Goal: Find specific page/section: Find specific page/section

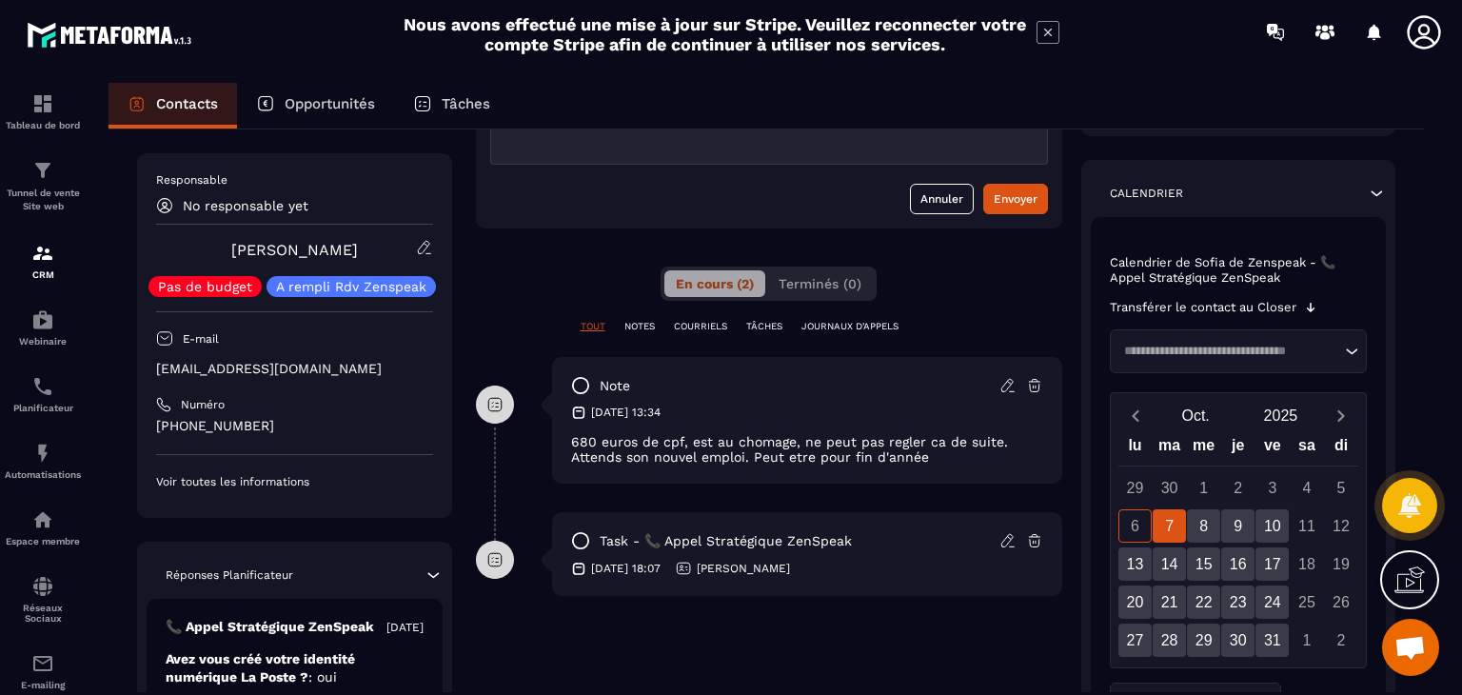
scroll to position [285, 0]
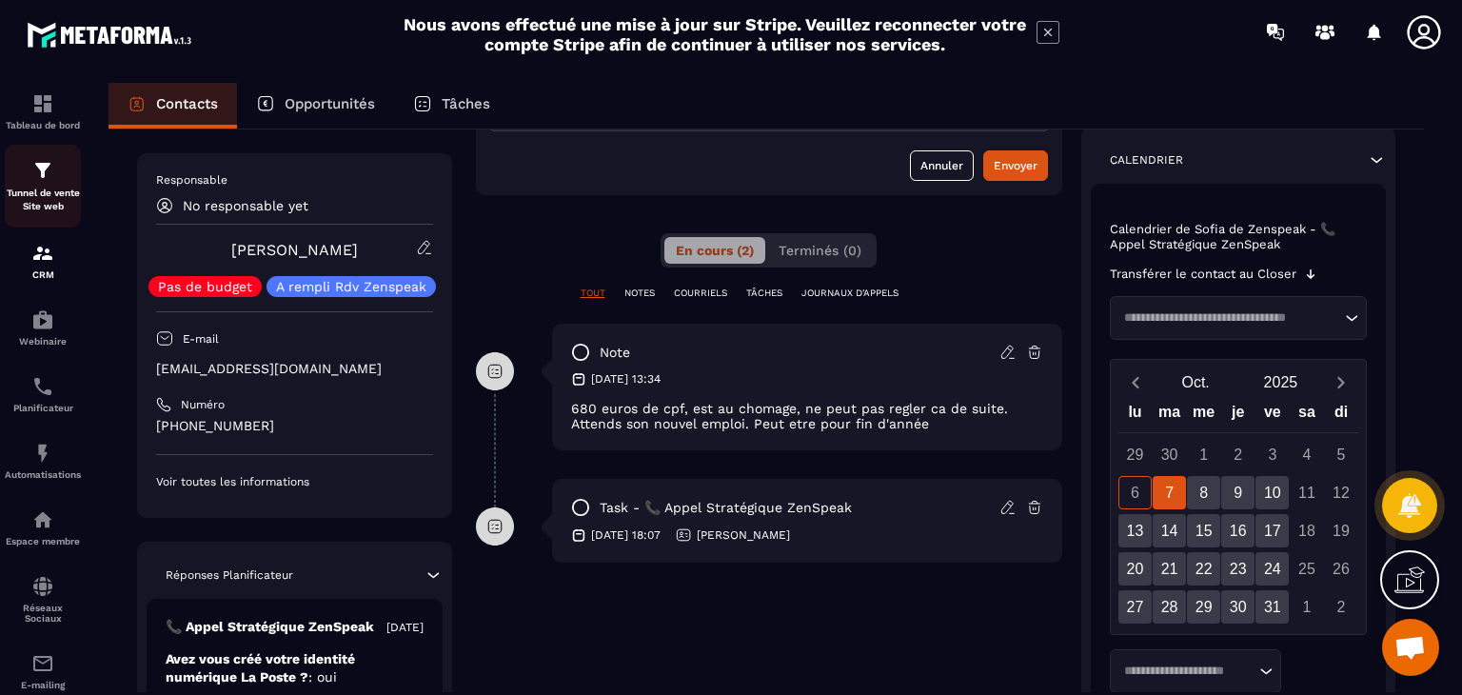
click at [38, 187] on p "Tunnel de vente Site web" at bounding box center [43, 199] width 76 height 27
click at [43, 203] on p "Tunnel de vente Site web" at bounding box center [43, 199] width 76 height 27
click at [45, 199] on p "Tunnel de vente Site web" at bounding box center [43, 199] width 76 height 27
click at [40, 92] on img at bounding box center [42, 103] width 23 height 23
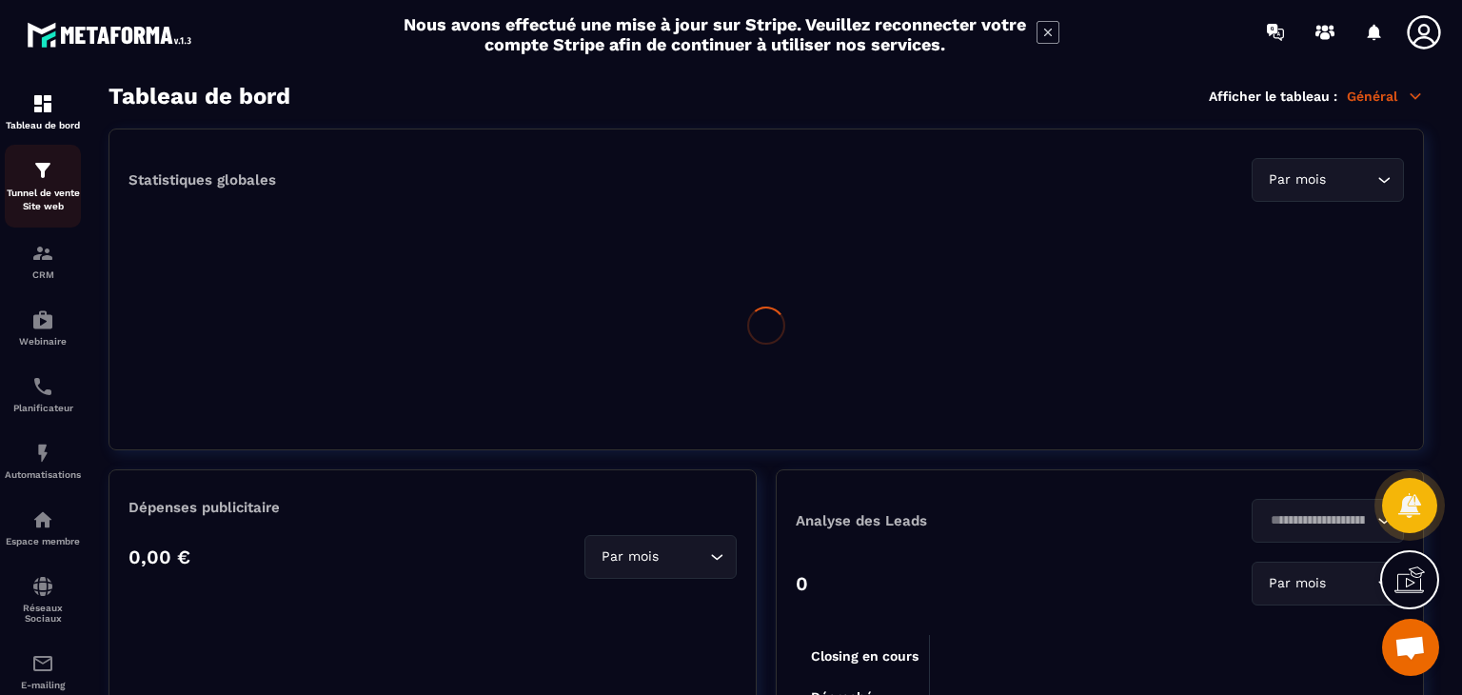
click at [49, 195] on p "Tunnel de vente Site web" at bounding box center [43, 199] width 76 height 27
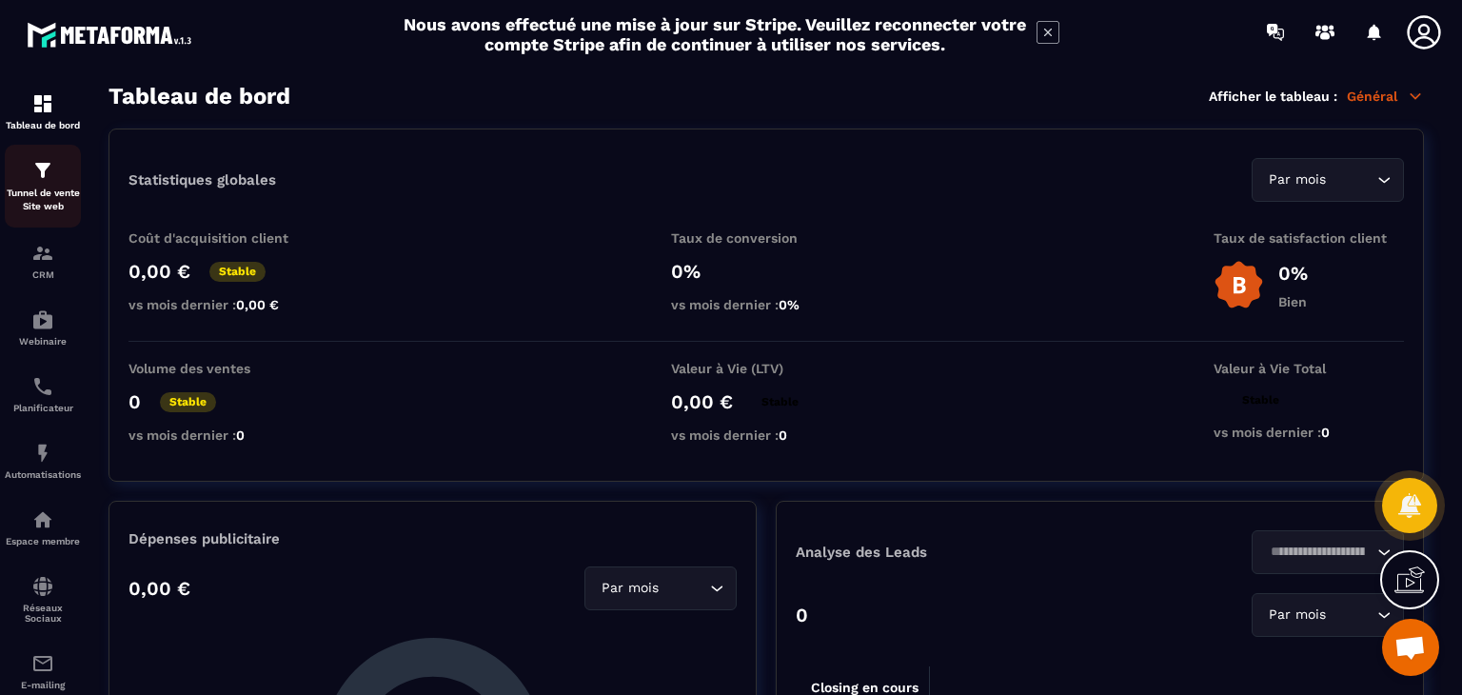
click at [43, 184] on div "Tunnel de vente Site web" at bounding box center [43, 186] width 76 height 54
click at [40, 262] on img at bounding box center [42, 253] width 23 height 23
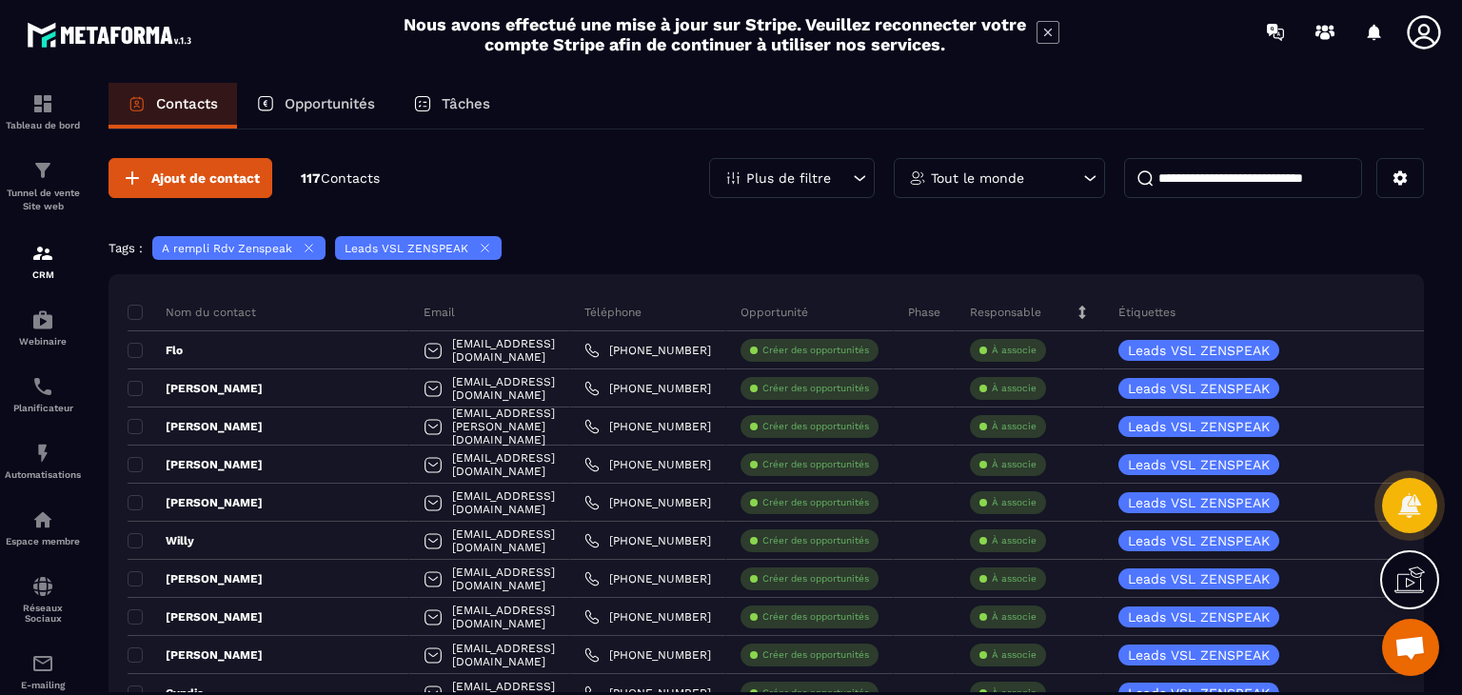
click at [302, 108] on p "Opportunités" at bounding box center [330, 103] width 90 height 17
click at [1241, 172] on input at bounding box center [1243, 178] width 238 height 40
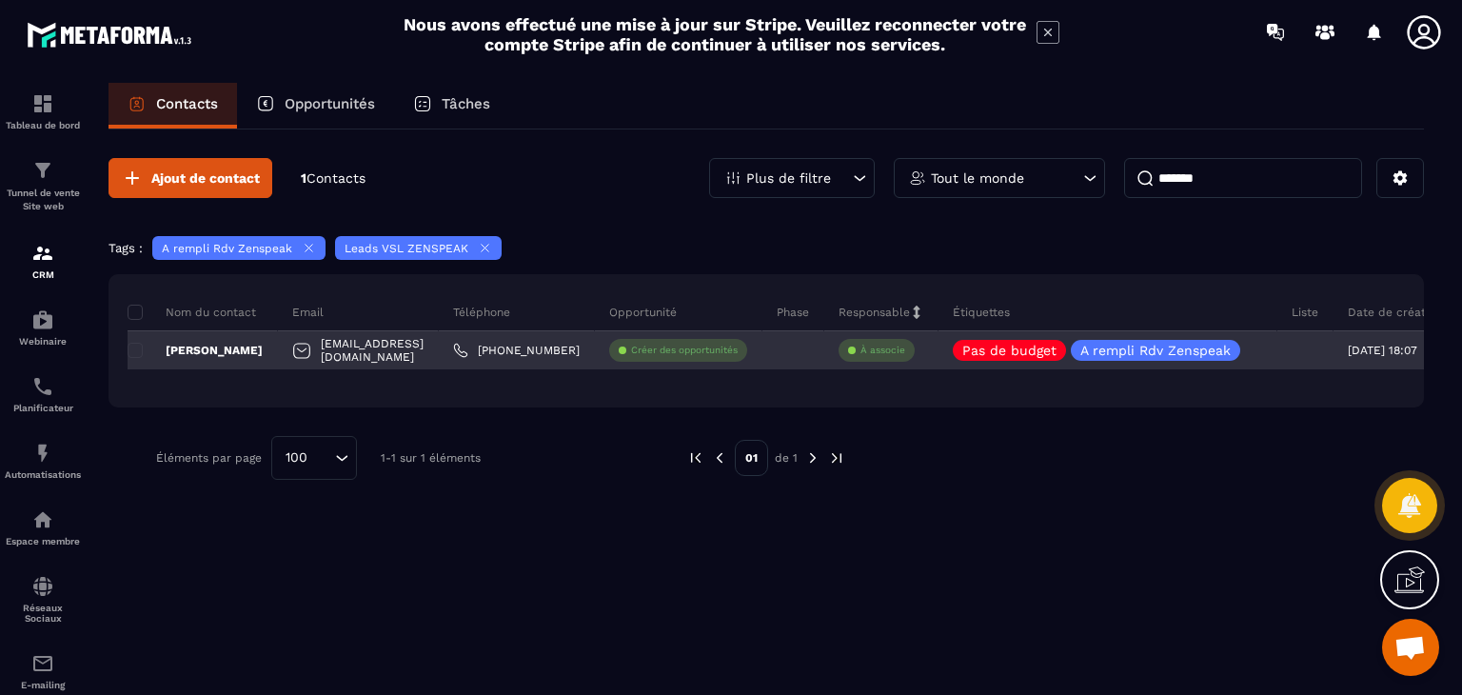
type input "*******"
click at [186, 343] on p "[PERSON_NAME]" at bounding box center [195, 350] width 135 height 15
